Goal: Information Seeking & Learning: Check status

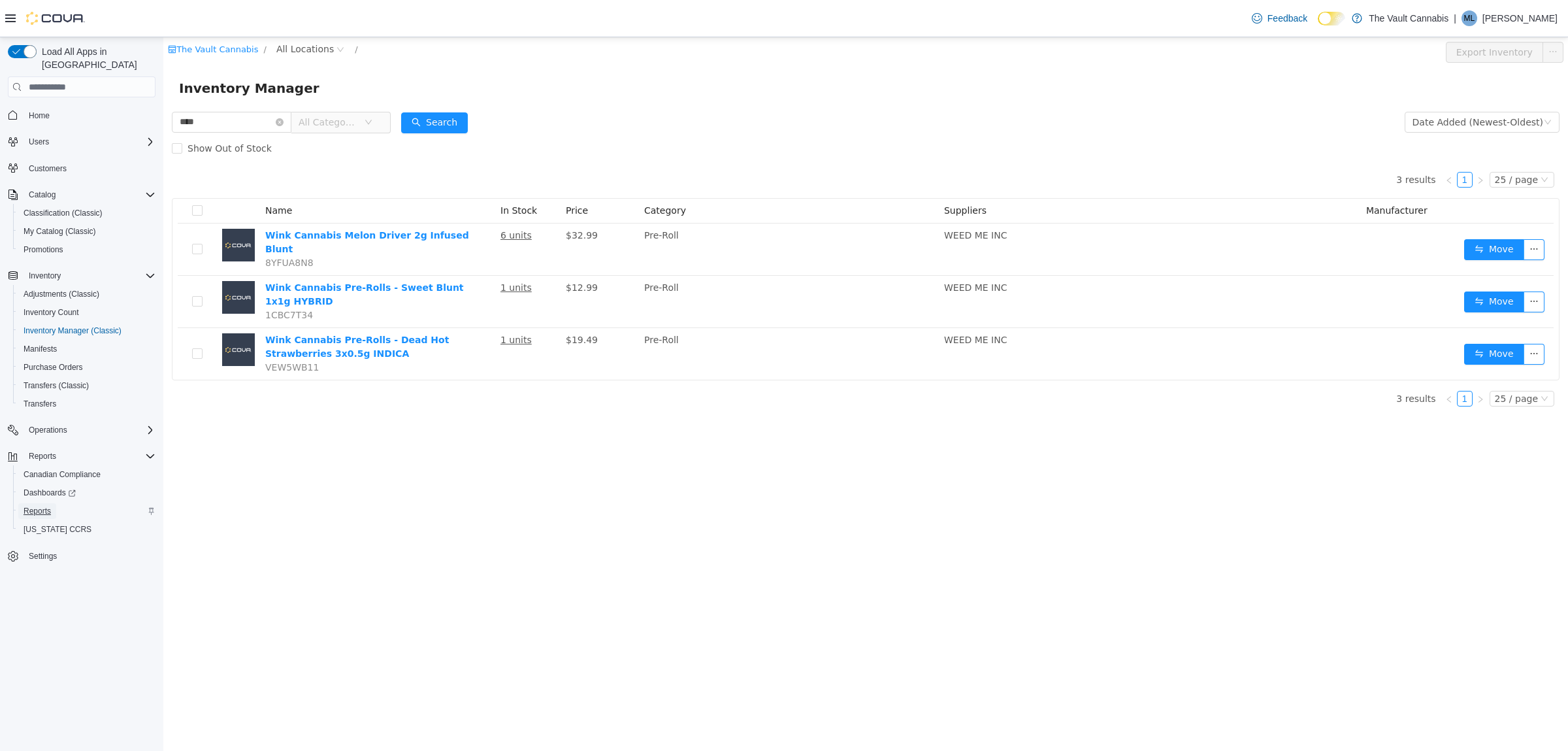
click at [21, 503] on link "Reports" at bounding box center [37, 511] width 38 height 16
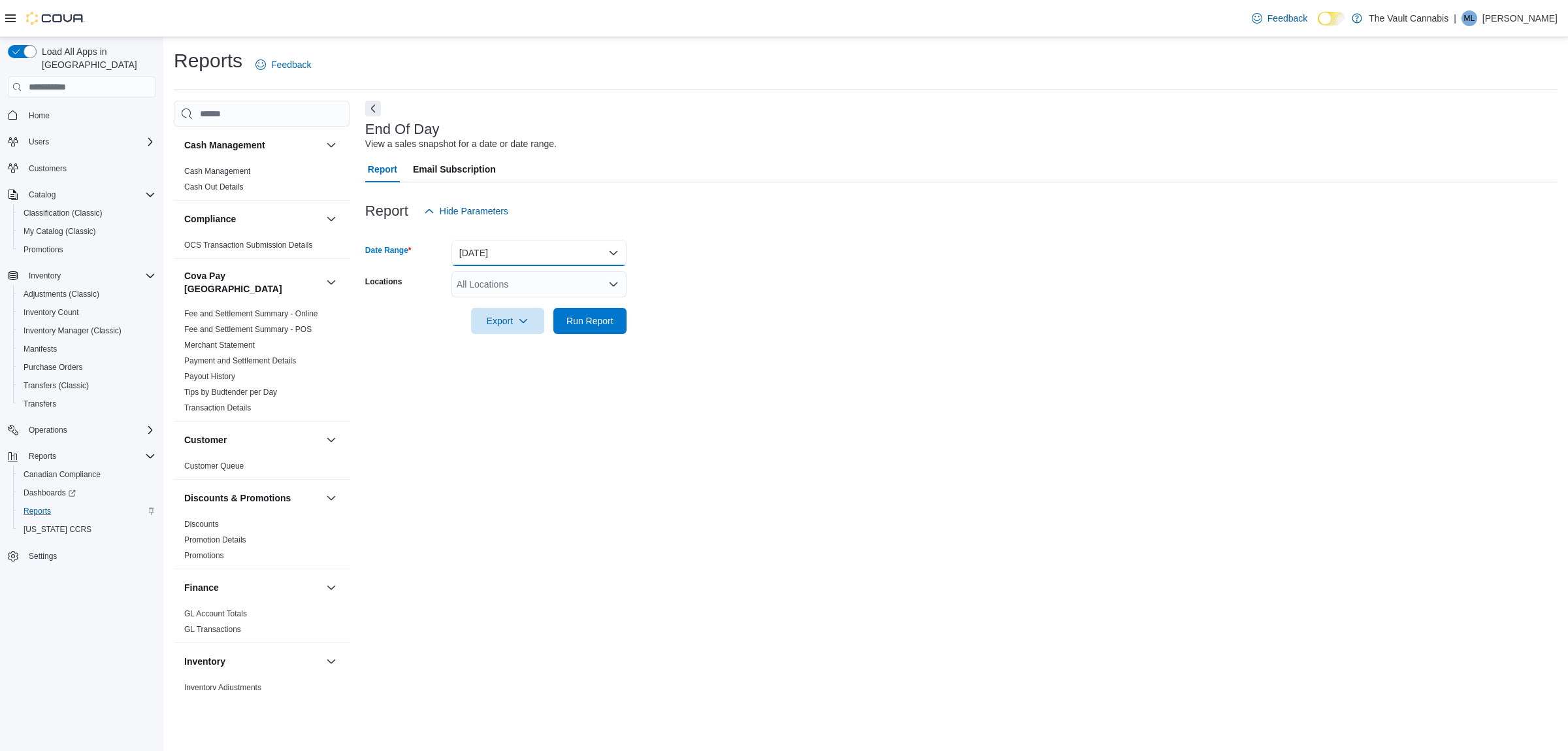
click at [543, 248] on button "Today" at bounding box center [539, 253] width 175 height 26
click at [512, 339] on span "Yesterday" at bounding box center [546, 331] width 149 height 16
click at [509, 252] on button "Yesterday" at bounding box center [539, 253] width 175 height 26
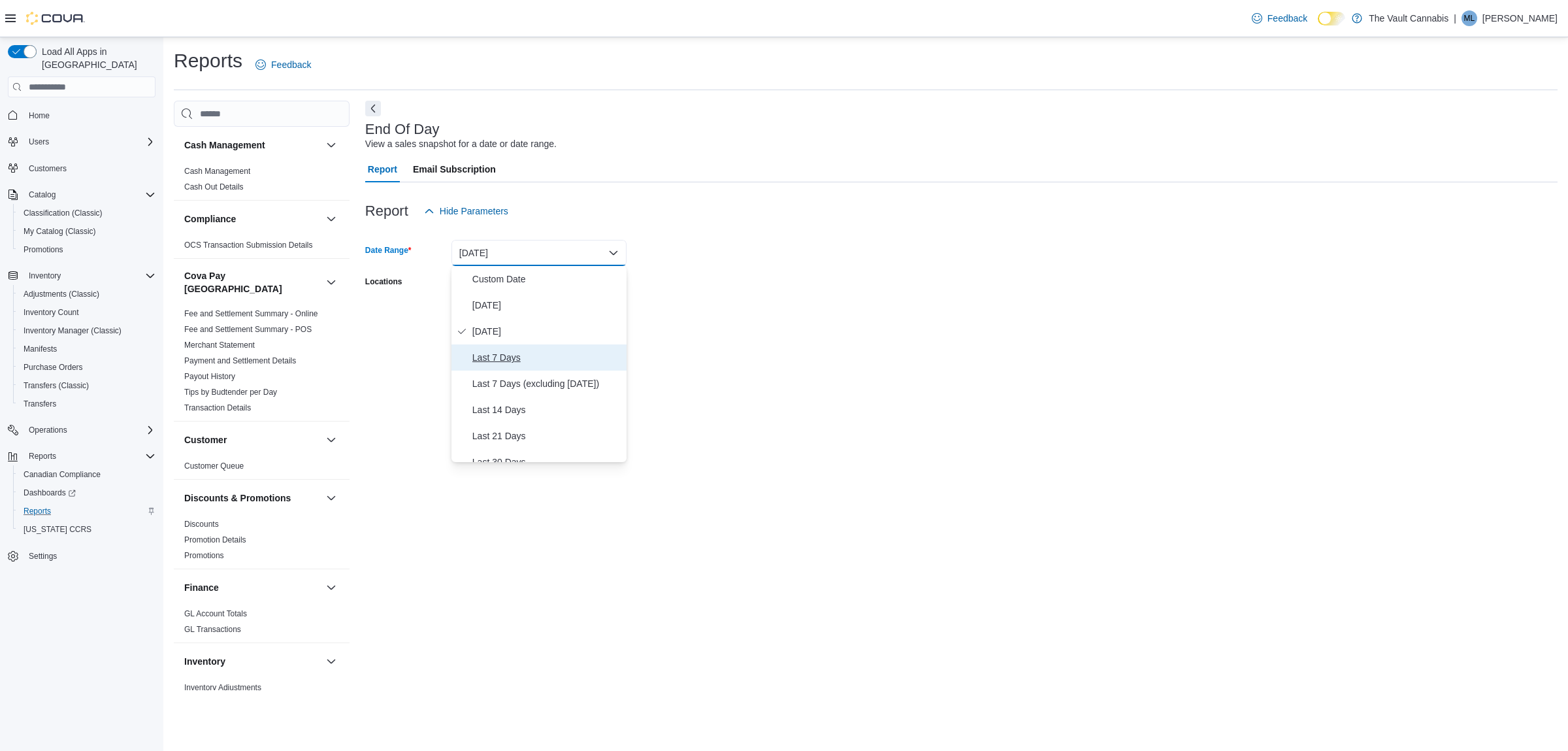
click at [549, 362] on span "Last 7 Days" at bounding box center [546, 357] width 149 height 16
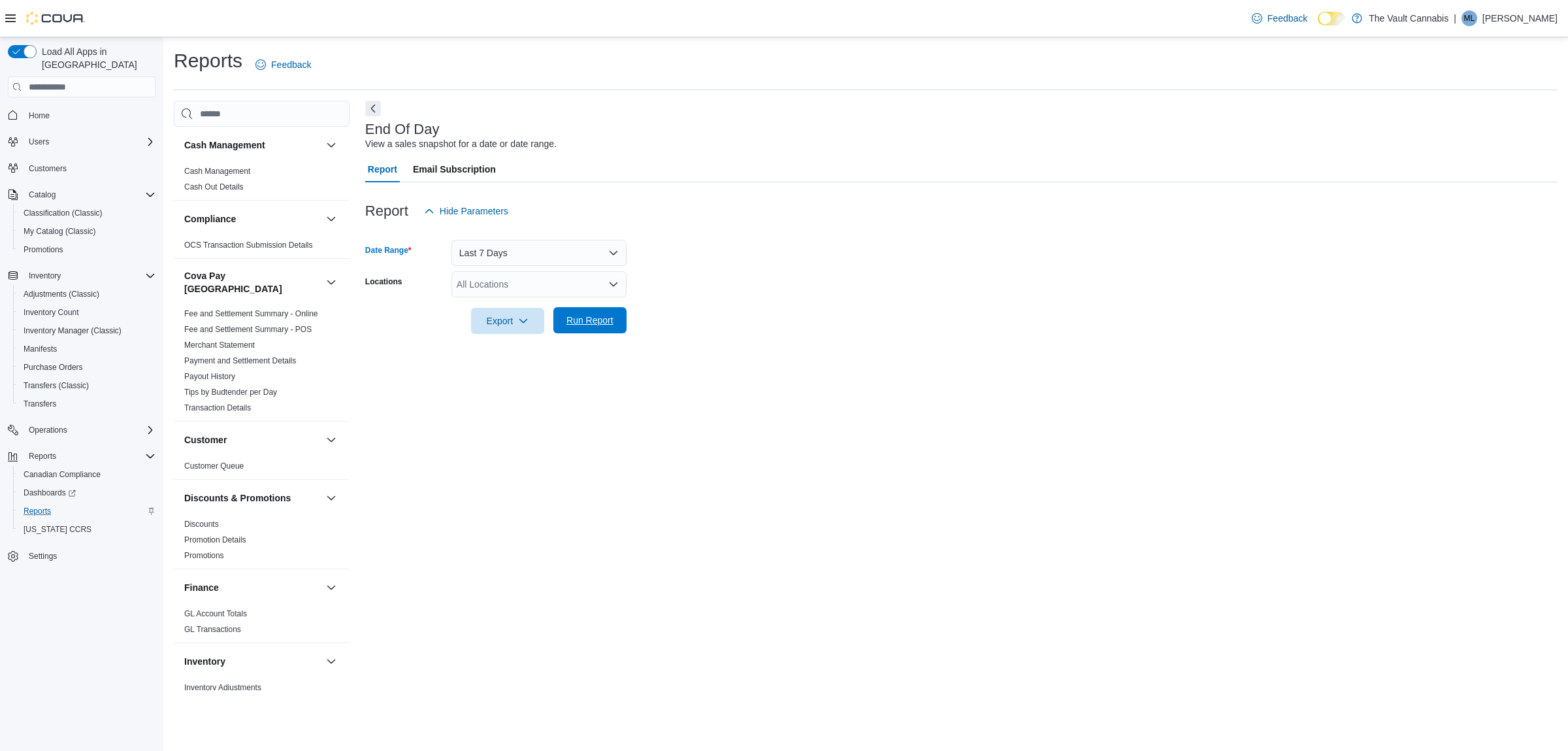
click at [588, 319] on span "Run Report" at bounding box center [589, 320] width 47 height 13
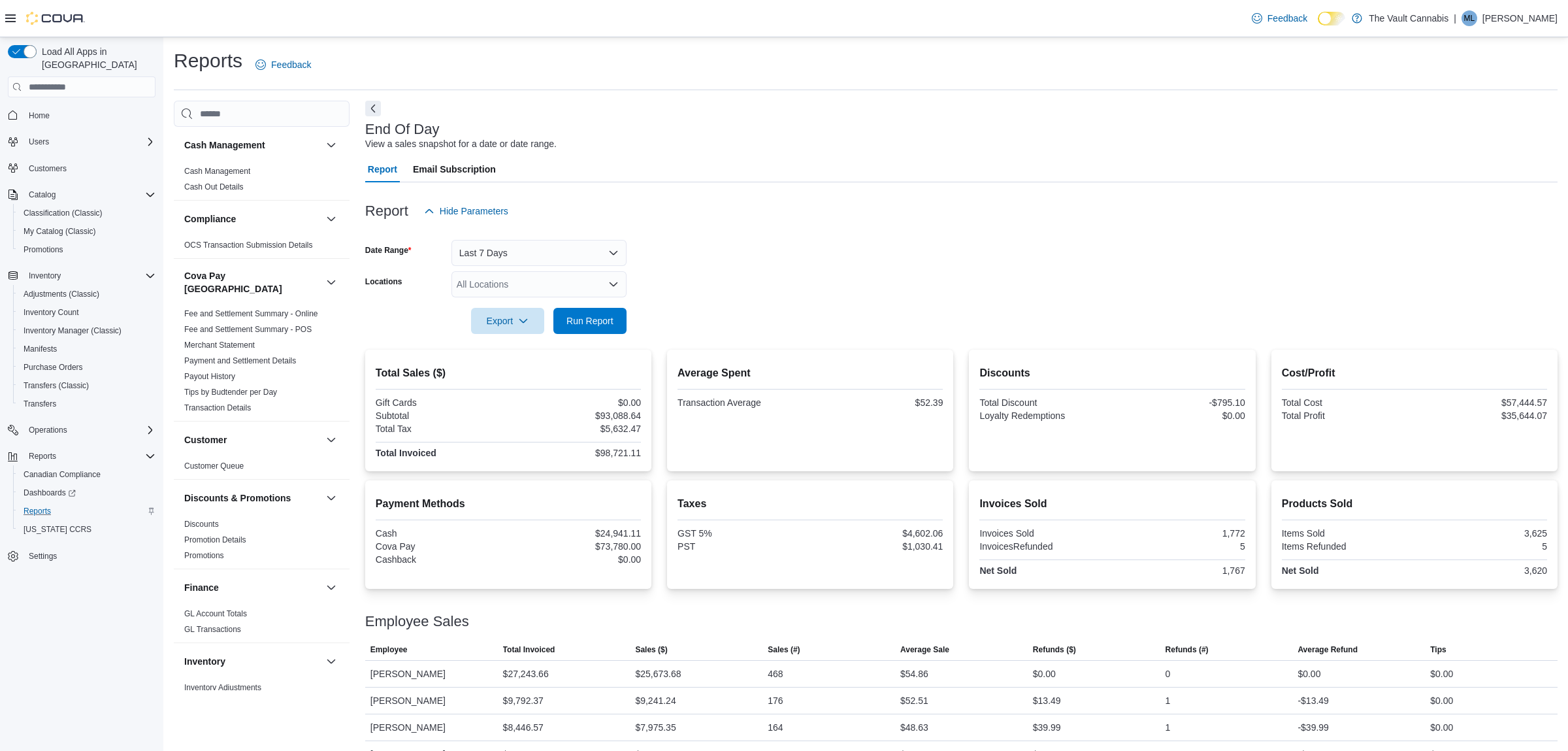
click at [517, 281] on div "All Locations" at bounding box center [539, 285] width 175 height 26
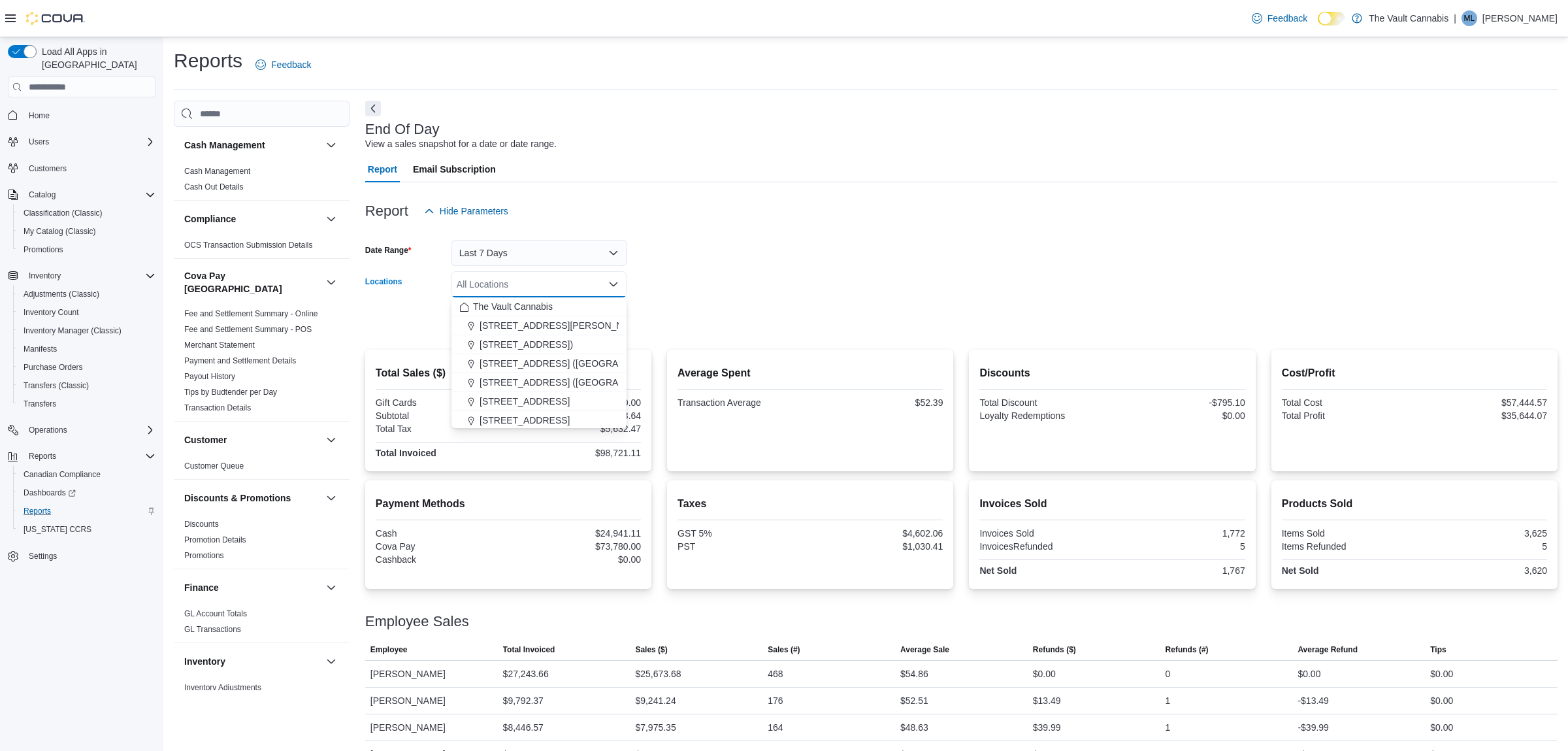
click at [948, 242] on form "Date Range Last 7 Days Locations All Locations Combo box. Selected. Combo box i…" at bounding box center [961, 279] width 1193 height 110
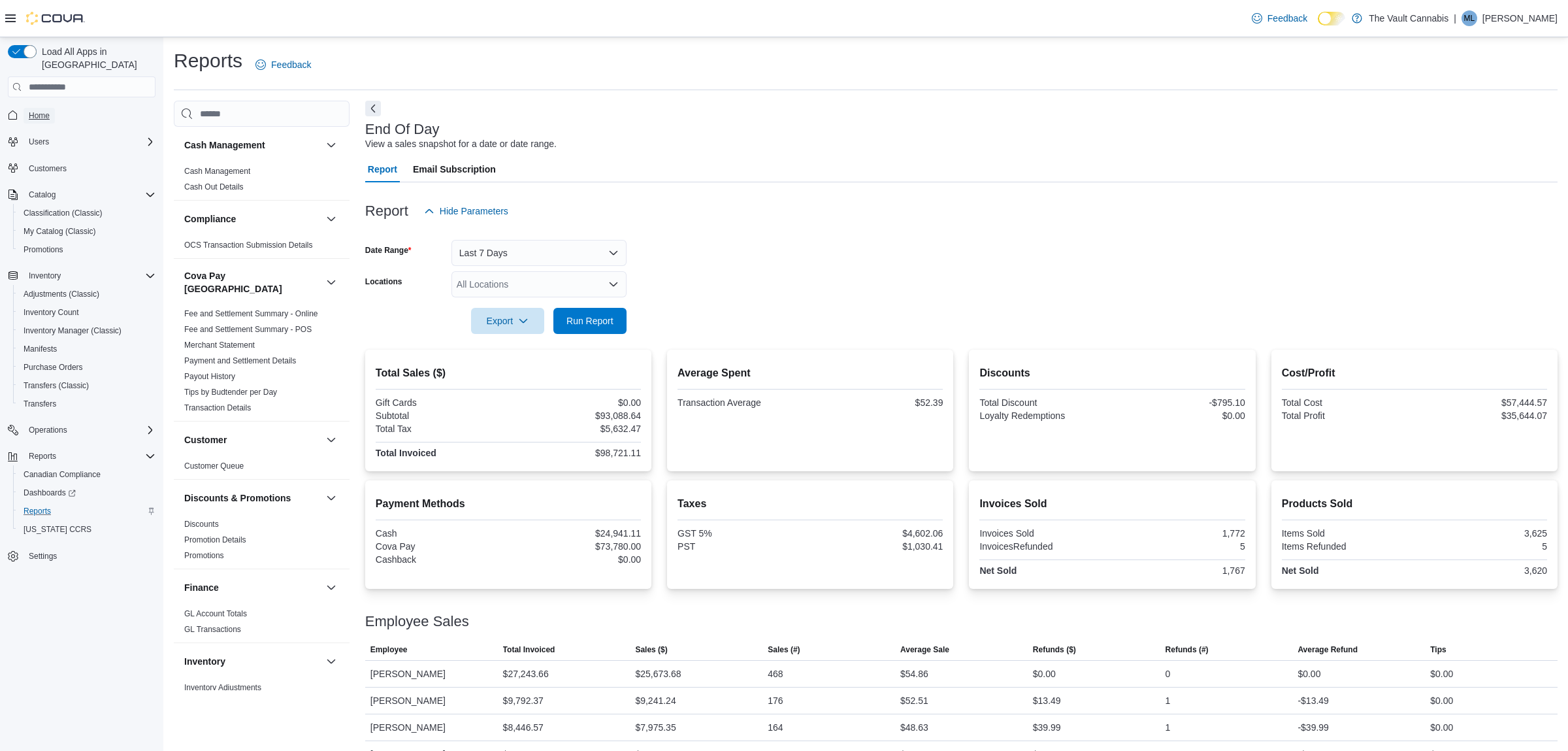
click at [33, 111] on span "Home" at bounding box center [39, 116] width 21 height 11
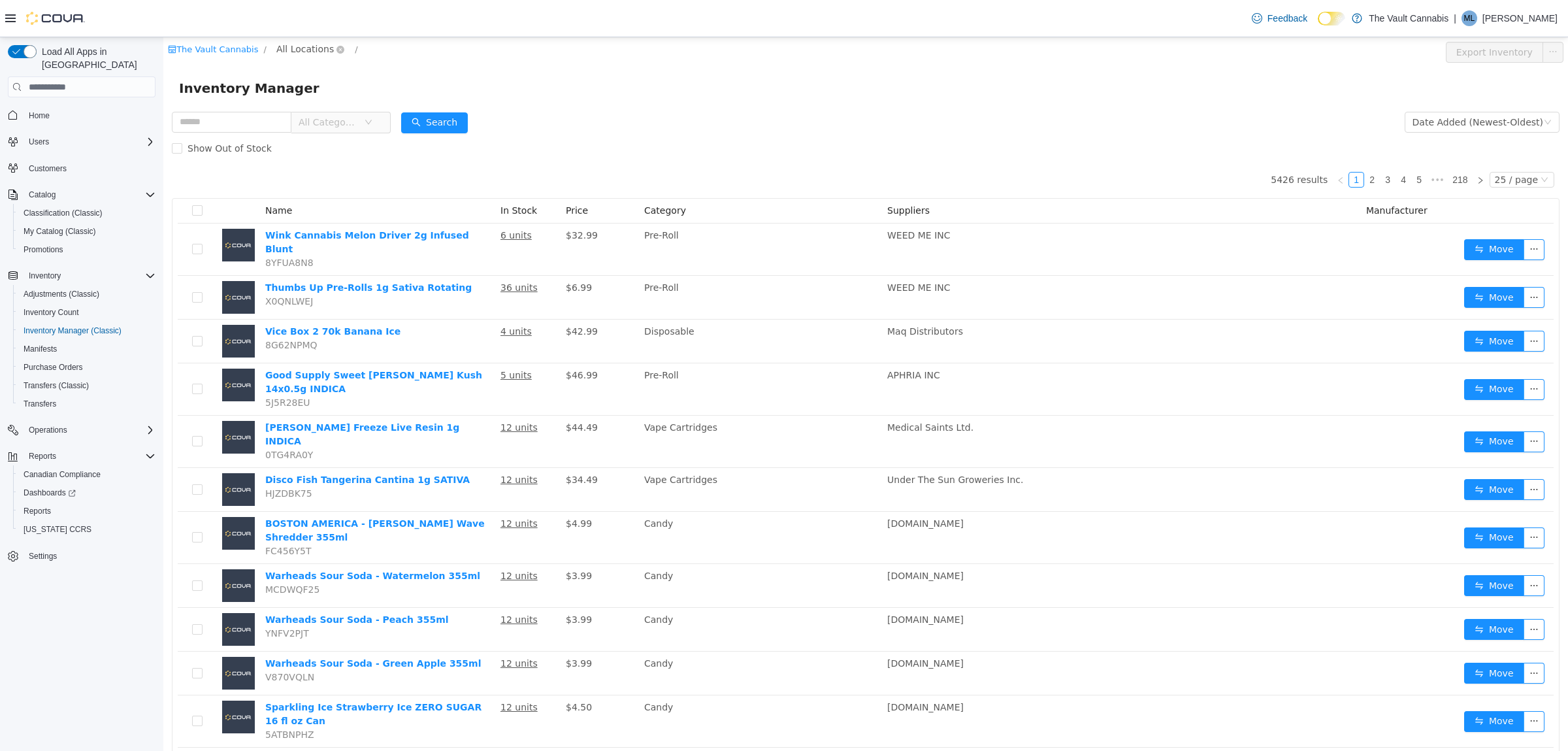
click at [284, 50] on span "All Locations" at bounding box center [305, 49] width 58 height 14
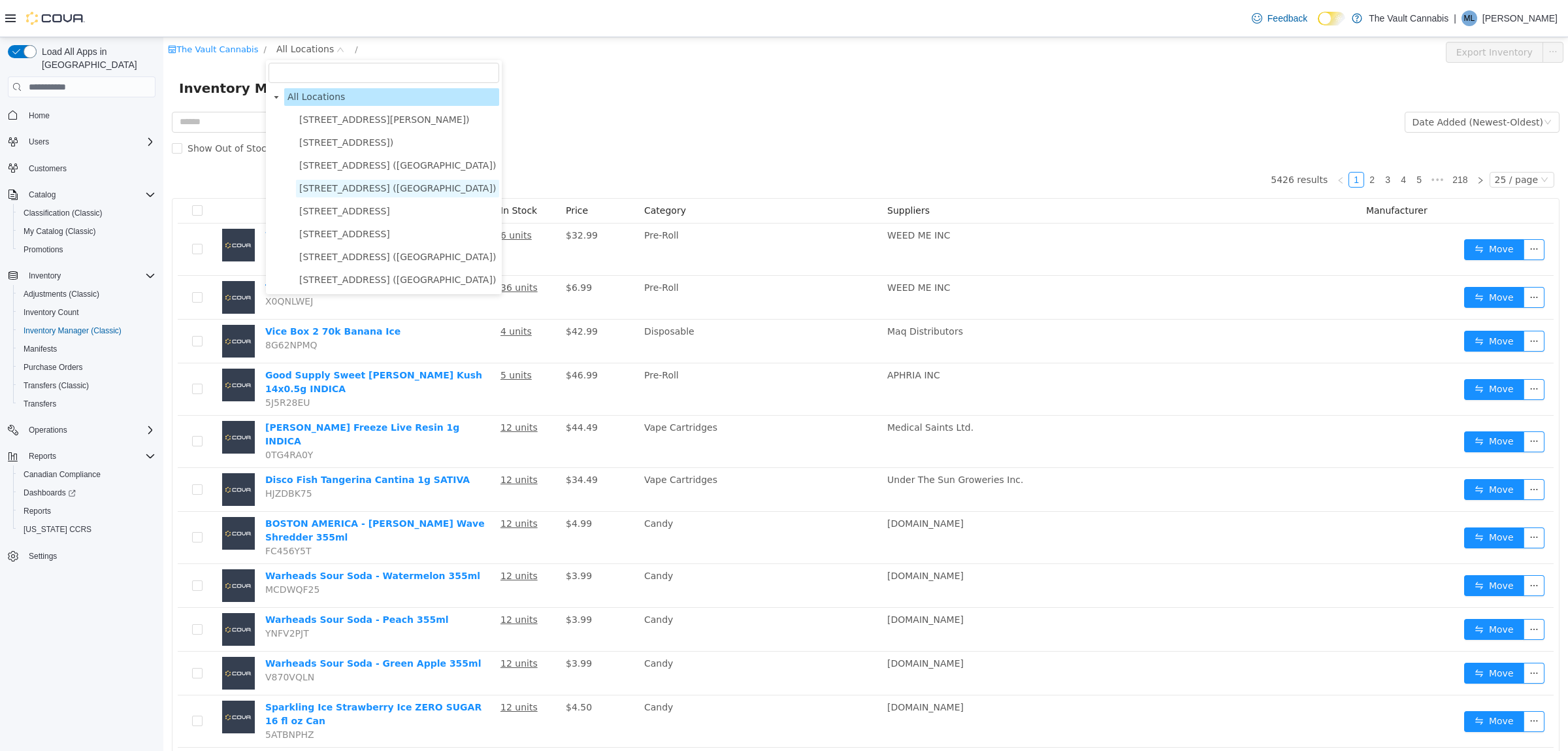
click at [343, 187] on span "[STREET_ADDRESS] ([GEOGRAPHIC_DATA])" at bounding box center [398, 188] width 196 height 11
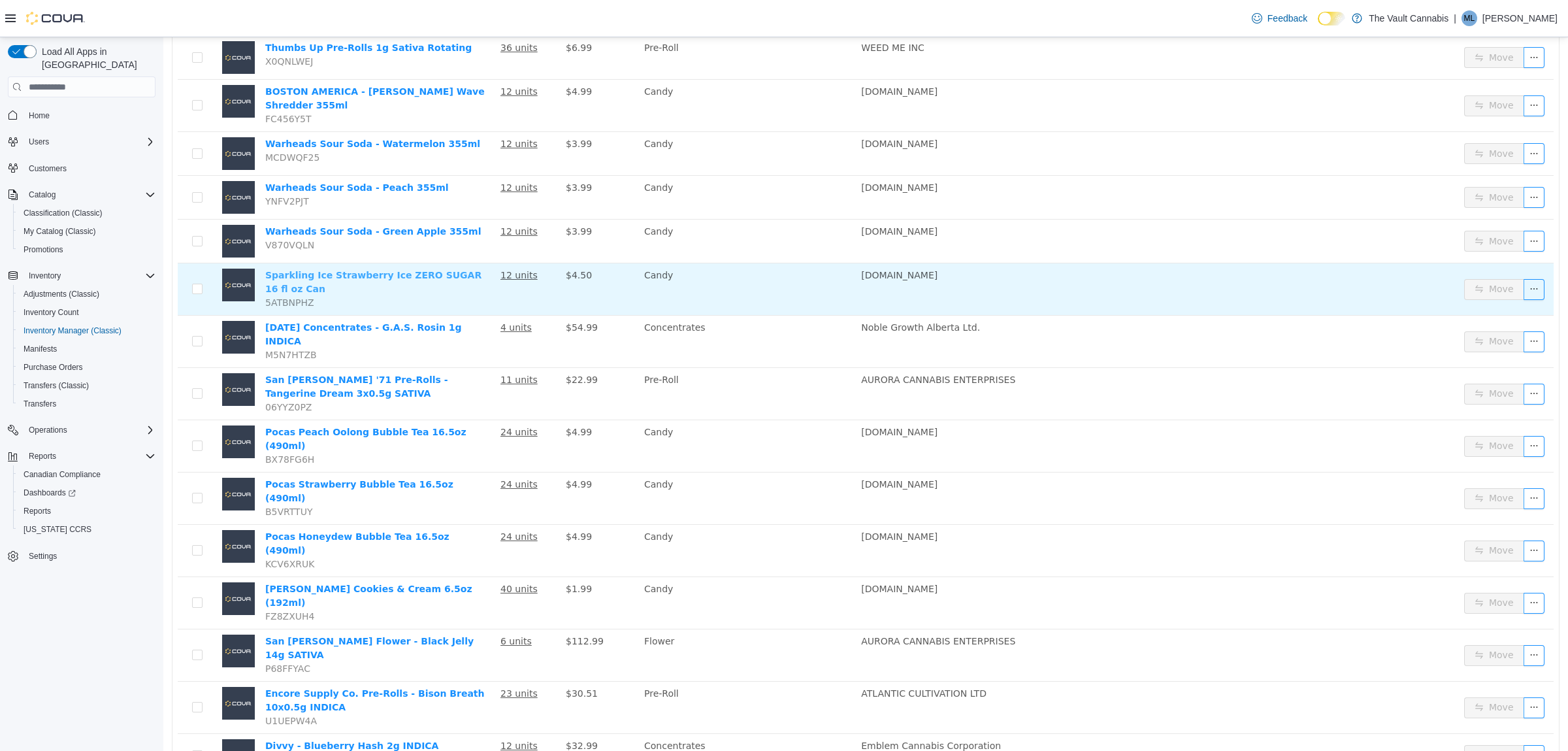
scroll to position [412, 0]
